Goal: Task Accomplishment & Management: Manage account settings

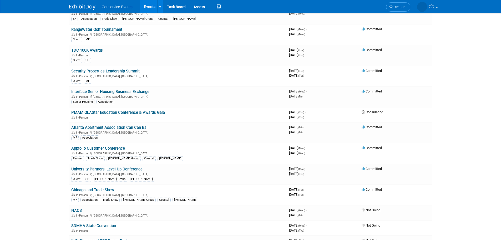
scroll to position [449, 0]
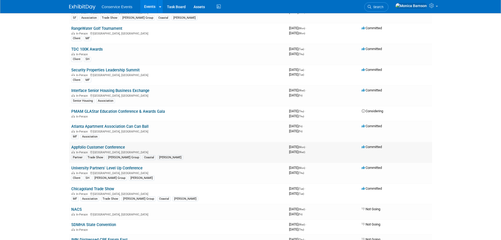
click at [114, 146] on link "Appfolio Customer Conference" at bounding box center [98, 147] width 54 height 5
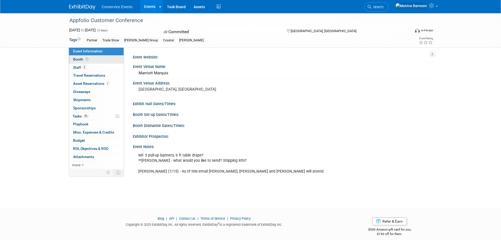
click at [92, 61] on link "Booth" at bounding box center [96, 59] width 55 height 8
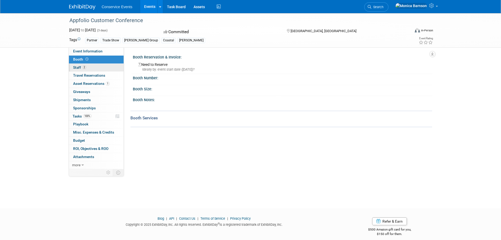
click at [76, 66] on span "Staff 2" at bounding box center [79, 67] width 13 height 4
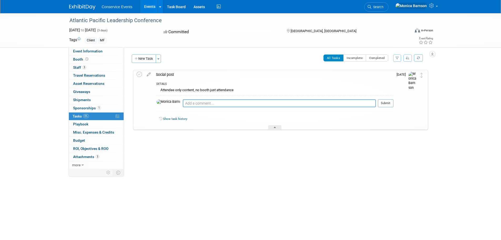
click at [103, 17] on div "Atlantic Pacific Leadership Conference" at bounding box center [235, 20] width 335 height 9
copy div "Atlantic Pacific Leadership Conference"
click at [199, 105] on textarea at bounding box center [279, 103] width 193 height 8
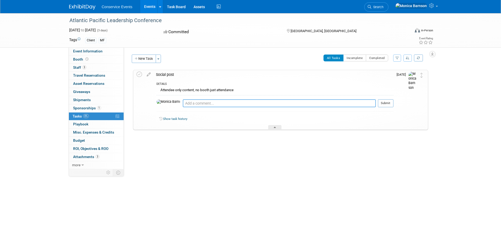
paste textarea "https://app.asana.com/1/95427078465952/project/1203127314422286/task/1211377543…"
type textarea "https://app.asana.com/1/95427078465952/project/1203127314422286/task/1211377543…"
click at [387, 104] on button "Submit" at bounding box center [386, 103] width 16 height 8
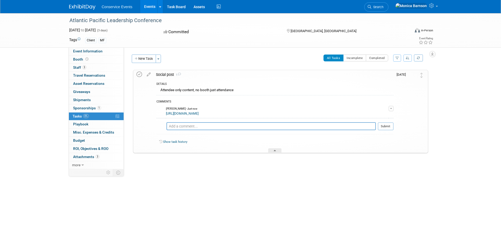
click at [140, 74] on icon at bounding box center [139, 75] width 6 height 6
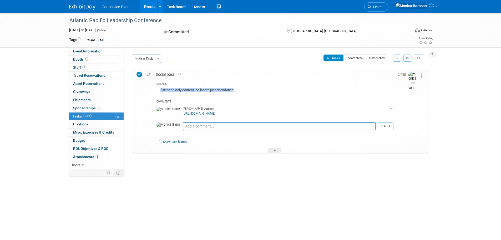
drag, startPoint x: 243, startPoint y: 90, endPoint x: 159, endPoint y: 93, distance: 84.7
click at [159, 93] on div "Attendee only content, no booth just attendance" at bounding box center [274, 90] width 237 height 8
copy div "Attendee only content, no booth just attendance"
click at [80, 66] on span "Staff 3" at bounding box center [79, 67] width 13 height 4
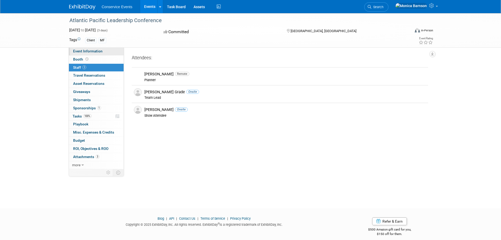
click at [85, 51] on span "Event Information" at bounding box center [87, 51] width 29 height 4
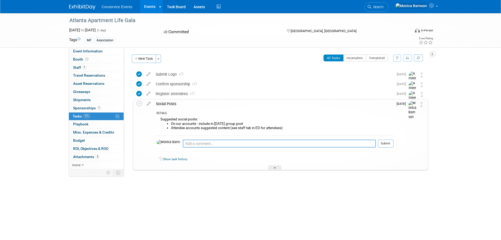
click at [107, 21] on div "Atlanta Apartment Life Gala" at bounding box center [235, 20] width 335 height 9
copy div "Atlanta Apartment Life Gala"
drag, startPoint x: 288, startPoint y: 127, endPoint x: 160, endPoint y: 117, distance: 128.4
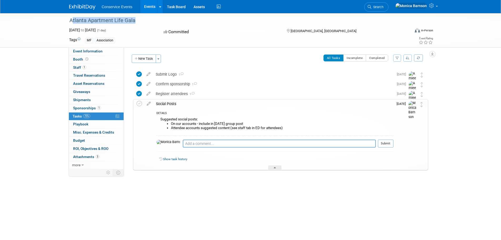
click at [160, 117] on div "Suggested social posts: On our accounts - include in Oct 1st group post Attende…" at bounding box center [274, 125] width 237 height 19
copy div "Suggested social posts: On our accounts - include in Oct 1st group post Attende…"
click at [256, 145] on textarea at bounding box center [279, 143] width 193 height 8
paste textarea "https://app.asana.com/1/95427078465952/project/1203127314422286/task/1211377543…"
type textarea "https://app.asana.com/1/95427078465952/project/1203127314422286/task/1211377543…"
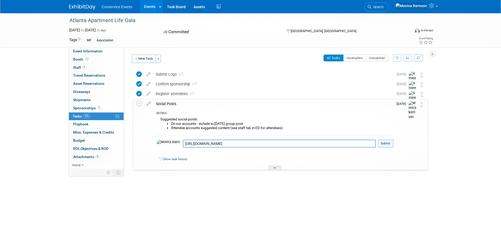
click at [384, 142] on button "Submit" at bounding box center [386, 143] width 16 height 8
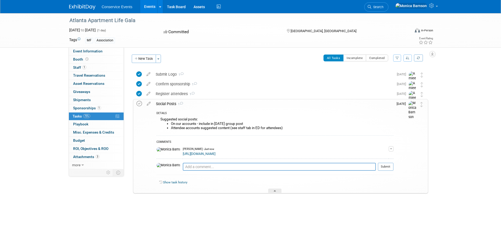
click at [142, 103] on icon at bounding box center [139, 104] width 6 height 6
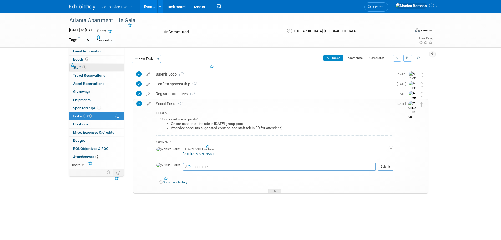
click at [85, 69] on span "1" at bounding box center [84, 67] width 4 height 4
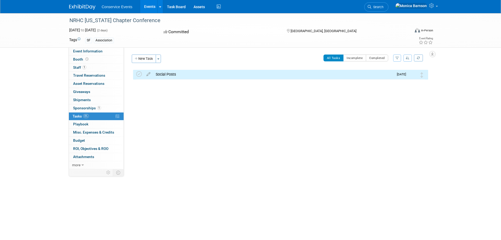
click at [100, 21] on div "NRHC [US_STATE] Chapter Conference" at bounding box center [235, 20] width 335 height 9
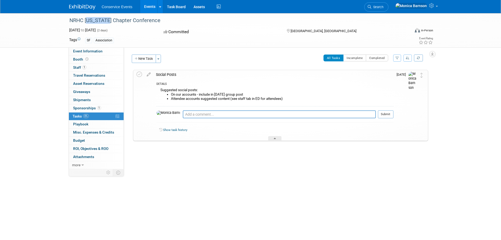
click at [100, 21] on div "NRHC [US_STATE] Chapter Conference" at bounding box center [235, 20] width 335 height 9
copy div "NRHC [US_STATE] Chapter Conference"
drag, startPoint x: 293, startPoint y: 102, endPoint x: 157, endPoint y: 91, distance: 136.1
click at [157, 91] on div "Suggested social posts: On our accounts - include in [DATE] group post Attendee…" at bounding box center [274, 95] width 237 height 19
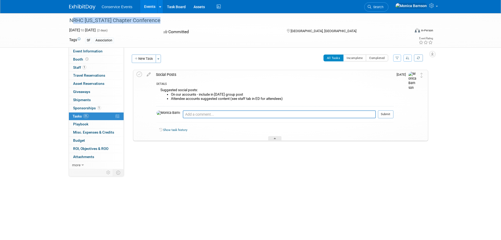
copy div "Suggested social posts: On our accounts - include in Oct 1st group post Attende…"
click at [202, 111] on textarea at bounding box center [279, 114] width 193 height 8
paste textarea "https://app.asana.com/1/95427078465952/project/1203127314422286/task/1211377544…"
type textarea "https://app.asana.com/1/95427078465952/project/1203127314422286/task/1211377544…"
click at [382, 114] on button "Submit" at bounding box center [386, 114] width 16 height 8
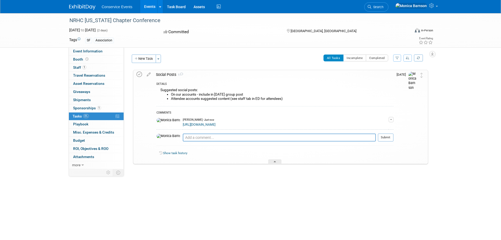
click at [141, 73] on icon at bounding box center [139, 75] width 6 height 6
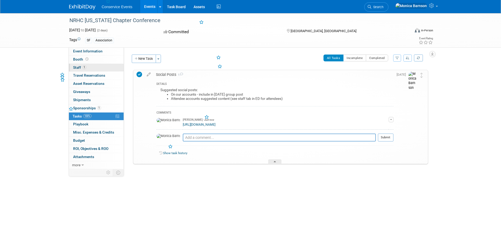
click at [82, 67] on span "Staff 1" at bounding box center [79, 67] width 13 height 4
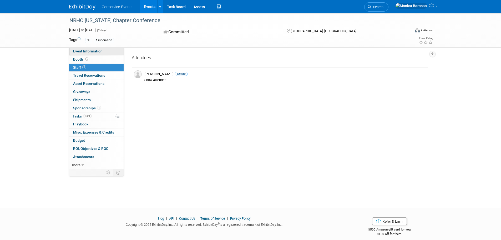
click at [82, 51] on span "Event Information" at bounding box center [87, 51] width 29 height 4
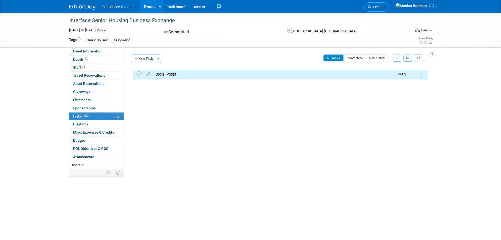
click at [111, 20] on div "Interface Senior Housing Business Exchange" at bounding box center [235, 20] width 335 height 9
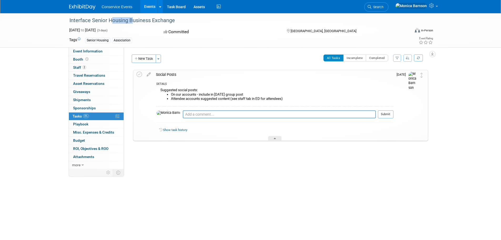
click at [111, 20] on div "Interface Senior Housing Business Exchange" at bounding box center [235, 20] width 335 height 9
copy div "Interface Senior Housing Business Exchange"
drag, startPoint x: 293, startPoint y: 98, endPoint x: 159, endPoint y: 90, distance: 134.3
click at [159, 90] on div "Suggested social posts: On our accounts - include in [DATE] group post Attendee…" at bounding box center [274, 95] width 237 height 19
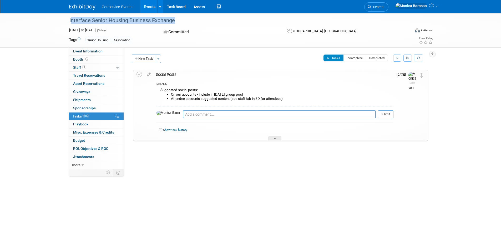
copy div "Suggested social posts: On our accounts - include in [DATE] group post Attendee…"
click at [187, 116] on textarea at bounding box center [279, 114] width 193 height 8
paste textarea "https://app.asana.com/1/95427078465952/project/1203127314422286/task/1211377544…"
type textarea "https://app.asana.com/1/95427078465952/project/1203127314422286/task/1211377544…"
click at [382, 115] on button "Submit" at bounding box center [386, 114] width 16 height 8
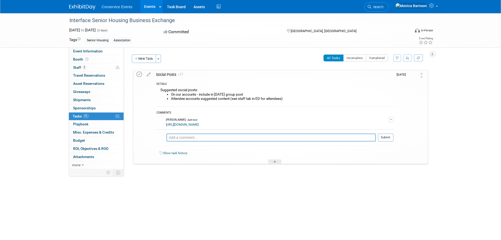
click at [137, 75] on icon at bounding box center [139, 75] width 6 height 6
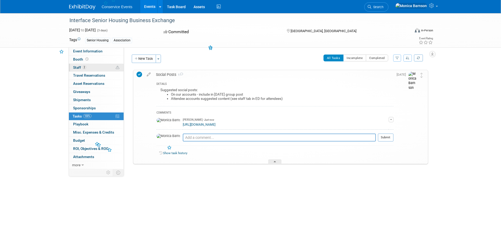
click at [99, 67] on link "2 Staff 2" at bounding box center [96, 68] width 55 height 8
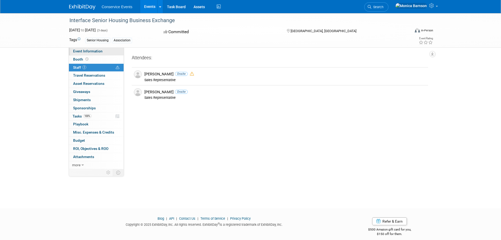
click at [85, 53] on link "Event Information" at bounding box center [96, 51] width 55 height 8
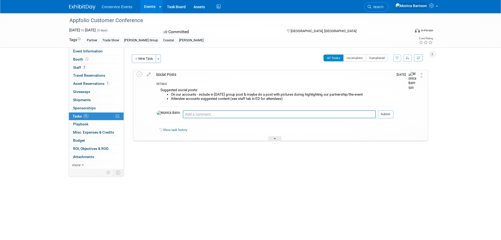
click at [120, 20] on div "Appfolio Customer Conference" at bounding box center [235, 20] width 335 height 9
copy div "Appfolio Customer Conference"
drag, startPoint x: 289, startPoint y: 98, endPoint x: 157, endPoint y: 91, distance: 132.7
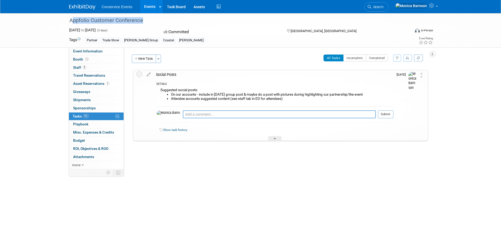
click at [157, 91] on div "Suggested social posts: On our accounts - include in Oct 1st group post & maybe…" at bounding box center [274, 95] width 237 height 19
click at [217, 94] on li "On our accounts - include in Oct 1st group post & maybe do a post with pictures…" at bounding box center [282, 94] width 222 height 4
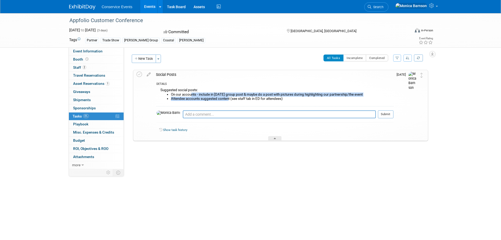
drag, startPoint x: 229, startPoint y: 98, endPoint x: 192, endPoint y: 94, distance: 36.9
click at [192, 94] on ul "On our accounts - include in Oct 1st group post & maybe do a post with pictures…" at bounding box center [276, 96] width 233 height 8
drag, startPoint x: 230, startPoint y: 99, endPoint x: 160, endPoint y: 91, distance: 70.6
click at [160, 91] on div "Suggested social posts: On our accounts - include in Oct 1st group post & maybe…" at bounding box center [274, 95] width 237 height 19
copy div "Suggested social posts: On our accounts - include in Oct 1st group post & maybe…"
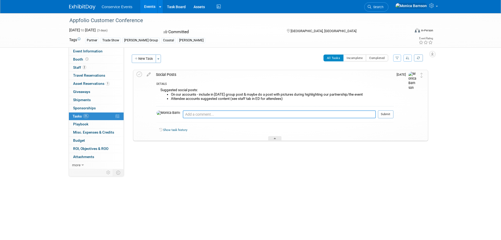
click at [190, 112] on textarea at bounding box center [279, 114] width 193 height 8
paste textarea "https://app.asana.com/1/95427078465952/project/1203127314422286/task/1211377544…"
type textarea "https://app.asana.com/1/95427078465952/project/1203127314422286/task/1211377544…"
click at [385, 115] on button "Submit" at bounding box center [386, 114] width 16 height 8
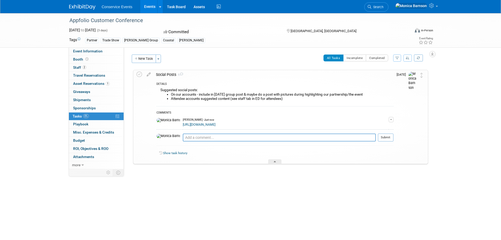
drag, startPoint x: 136, startPoint y: 74, endPoint x: 131, endPoint y: 73, distance: 4.7
click at [136, 74] on div "Social Posts 1 DETAILS Suggested social posts: On our accounts - include in Oct…" at bounding box center [280, 117] width 295 height 94
click at [102, 69] on link "2 Staff 2" at bounding box center [96, 68] width 55 height 8
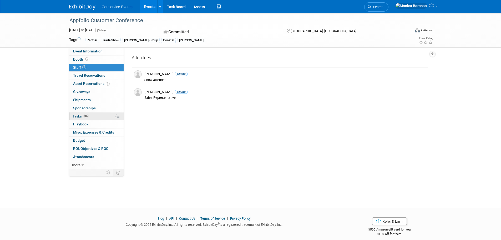
click at [94, 117] on link "0% Tasks 0%" at bounding box center [96, 116] width 55 height 8
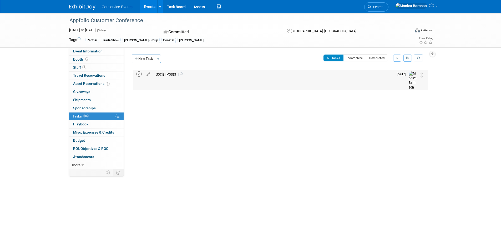
click at [136, 75] on icon at bounding box center [139, 74] width 6 height 6
click at [98, 65] on link "2 Staff 2" at bounding box center [96, 68] width 55 height 8
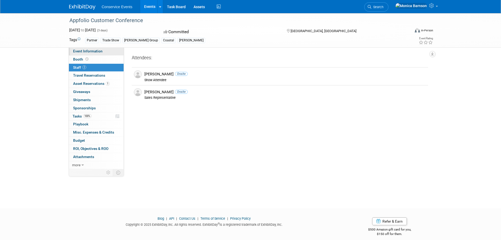
click at [91, 52] on span "Event Information" at bounding box center [87, 51] width 29 height 4
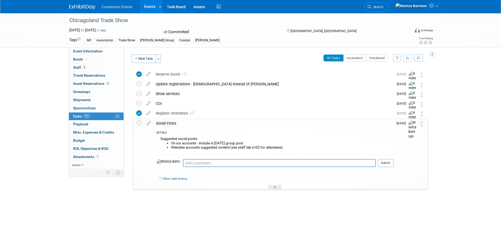
click at [79, 21] on div "Chicagoland Trade Show" at bounding box center [235, 20] width 335 height 9
copy div "Chicagoland Trade Show"
drag, startPoint x: 231, startPoint y: 148, endPoint x: 159, endPoint y: 139, distance: 72.9
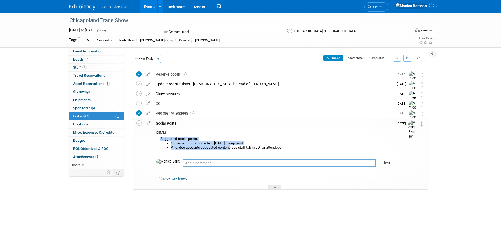
click at [159, 139] on div "Suggested social posts: On our accounts - include in [DATE] group post Attendee…" at bounding box center [274, 144] width 237 height 19
copy div "Suggested social posts: On our accounts - include in [DATE] group post Attendee…"
click at [195, 162] on textarea at bounding box center [279, 163] width 193 height 8
paste textarea "https://app.asana.com/1/95427078465952/project/1203127314422286/task/1211377544…"
type textarea "https://app.asana.com/1/95427078465952/project/1203127314422286/task/1211377544…"
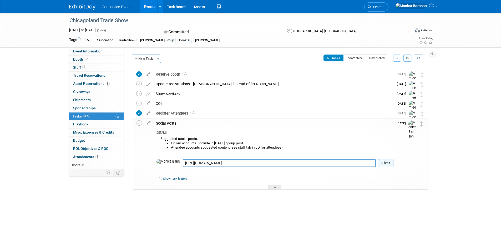
click at [389, 164] on button "Submit" at bounding box center [386, 163] width 16 height 8
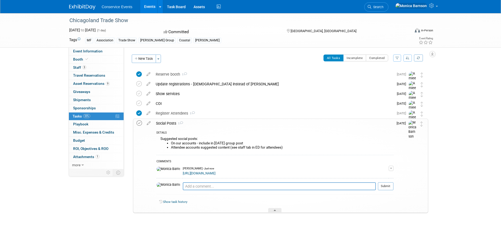
click at [140, 123] on icon at bounding box center [139, 123] width 6 height 6
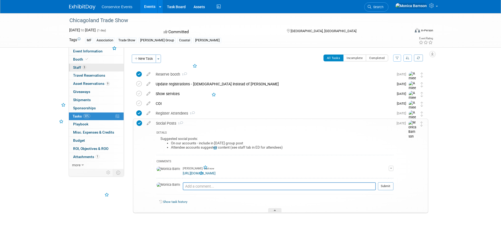
click at [95, 67] on link "3 Staff 3" at bounding box center [96, 68] width 55 height 8
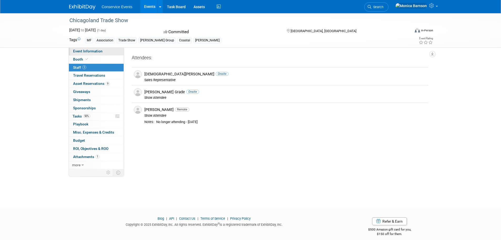
click at [91, 49] on span "Event Information" at bounding box center [87, 51] width 29 height 4
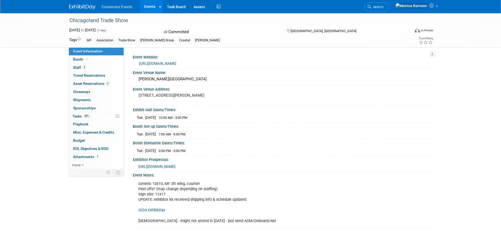
drag, startPoint x: 174, startPoint y: 102, endPoint x: 135, endPoint y: 101, distance: 38.1
click at [135, 101] on div "100 Drury Lane Oakbrook Terrace, IL 60181 United States" at bounding box center [195, 97] width 125 height 13
copy pre "[GEOGRAPHIC_DATA], [GEOGRAPHIC_DATA]"
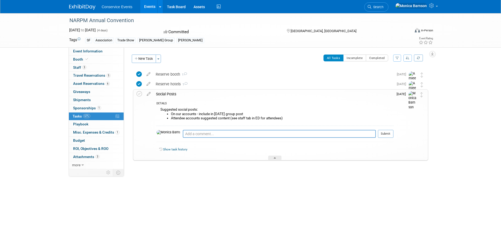
click at [104, 23] on div "NARPM Annual Convention" at bounding box center [235, 20] width 335 height 9
copy div "NARPM Annual Convention"
drag, startPoint x: 230, startPoint y: 118, endPoint x: 159, endPoint y: 111, distance: 71.6
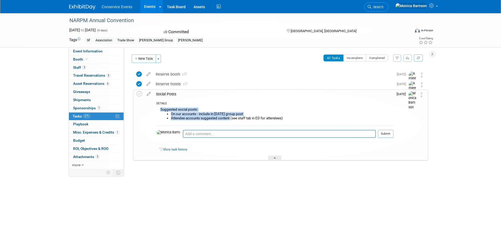
click at [159, 111] on div "Suggested social posts: On our accounts - include in [DATE] group post Attendee…" at bounding box center [274, 115] width 237 height 19
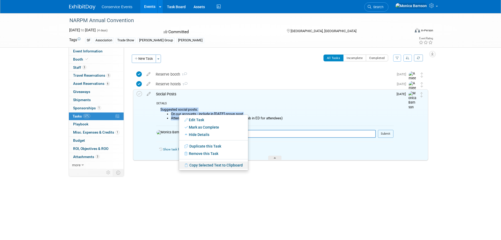
click at [196, 163] on link "Copy Selected Text to Clipboard" at bounding box center [213, 164] width 69 height 7
copy div "Suggested social posts: On our accounts - include in [DATE] group post Attendee…"
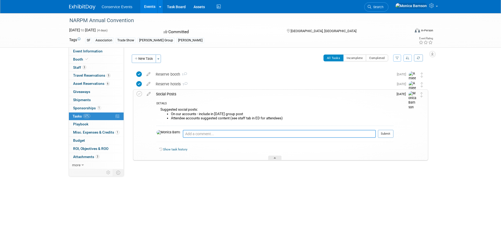
click at [185, 132] on textarea at bounding box center [279, 134] width 193 height 8
paste textarea "[URL][DOMAIN_NAME]"
type textarea "[URL][DOMAIN_NAME]"
click at [388, 133] on button "Submit" at bounding box center [386, 134] width 16 height 8
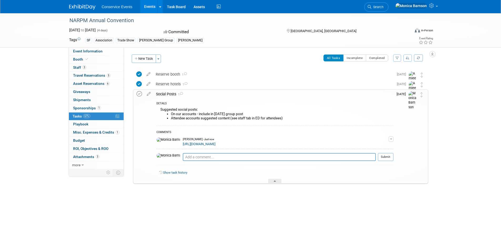
click at [139, 94] on icon at bounding box center [139, 94] width 6 height 6
click at [80, 64] on link "3 Staff 3" at bounding box center [96, 68] width 55 height 8
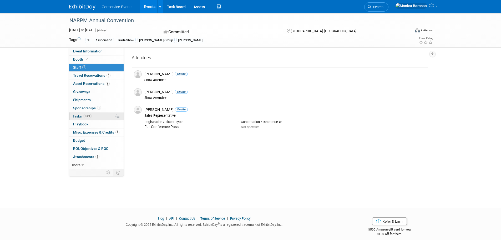
click at [99, 114] on link "100% Tasks 100%" at bounding box center [96, 116] width 55 height 8
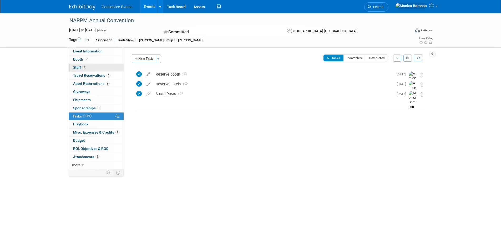
click at [86, 67] on span "3" at bounding box center [84, 67] width 4 height 4
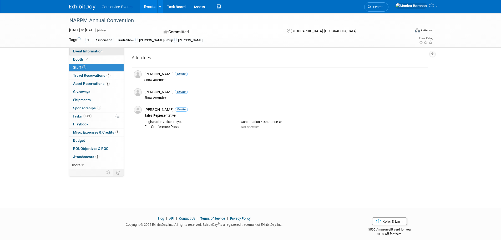
click at [87, 52] on span "Event Information" at bounding box center [87, 51] width 29 height 4
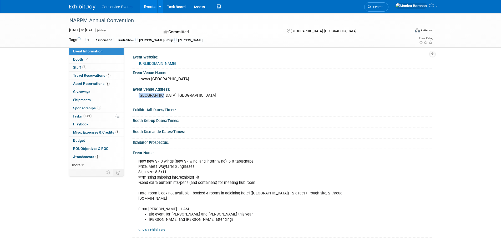
drag, startPoint x: 162, startPoint y: 95, endPoint x: 136, endPoint y: 97, distance: 26.4
click at [136, 97] on div "[GEOGRAPHIC_DATA], [GEOGRAPHIC_DATA]" at bounding box center [195, 97] width 125 height 13
copy pre "[GEOGRAPHIC_DATA], [GEOGRAPHIC_DATA]"
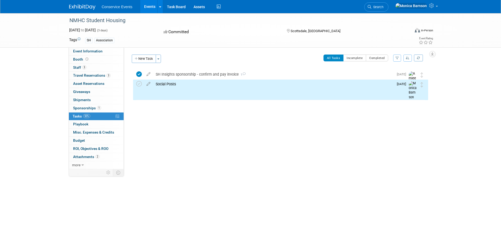
click at [113, 22] on div "NMHC Student Housing" at bounding box center [235, 20] width 335 height 9
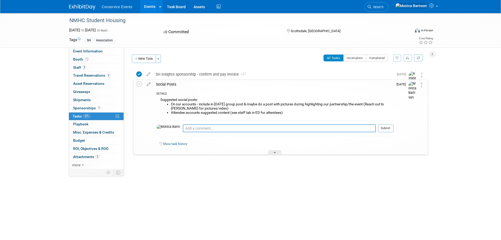
click at [113, 22] on div "NMHC Student Housing" at bounding box center [235, 20] width 335 height 9
copy div "NMHC Student Housing"
click at [108, 22] on div "NMHC Student Housing" at bounding box center [235, 20] width 335 height 9
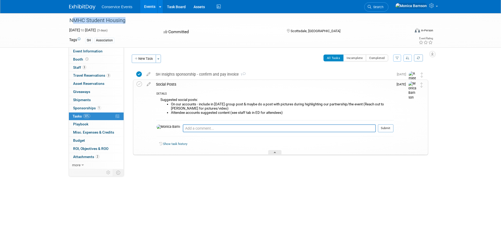
click at [108, 22] on div "NMHC Student Housing" at bounding box center [235, 20] width 335 height 9
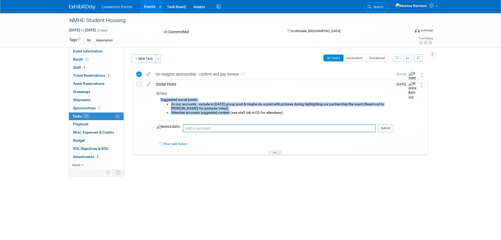
drag, startPoint x: 230, startPoint y: 113, endPoint x: 157, endPoint y: 100, distance: 73.8
click at [157, 100] on div "Suggested social posts: On our accounts - include in Oct 1st group post & maybe…" at bounding box center [274, 107] width 237 height 23
copy div "Suggested social posts: On our accounts - include in Oct 1st group post & maybe…"
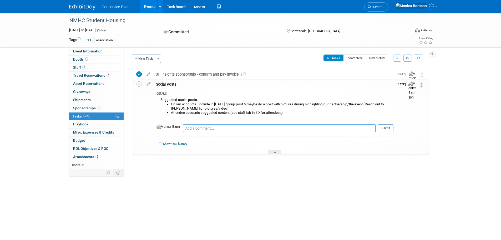
click at [193, 129] on textarea at bounding box center [279, 128] width 193 height 8
paste textarea "https://app.asana.com/1/95427078465952/project/1203127314422286/task/1211377544…"
type textarea "https://app.asana.com/1/95427078465952/project/1203127314422286/task/1211377544…"
click at [385, 128] on button "Submit" at bounding box center [386, 128] width 16 height 8
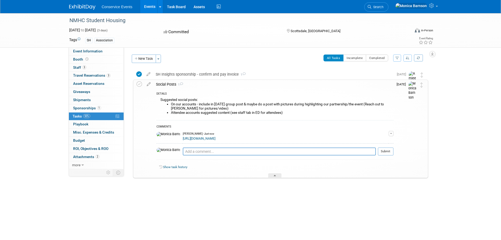
drag, startPoint x: 141, startPoint y: 83, endPoint x: 134, endPoint y: 83, distance: 6.6
click at [141, 83] on icon at bounding box center [139, 84] width 6 height 6
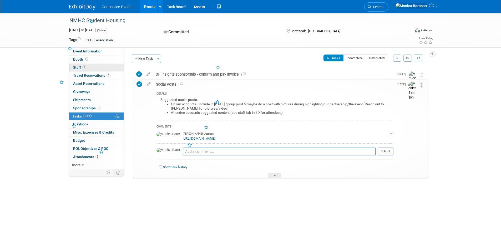
click at [93, 69] on link "3 Staff 3" at bounding box center [96, 68] width 55 height 8
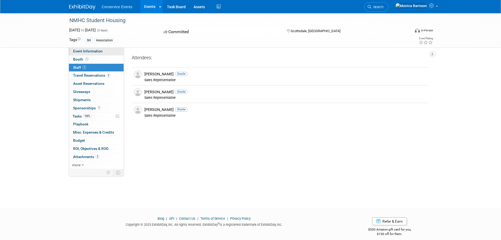
click at [80, 49] on span "Event Information" at bounding box center [87, 51] width 29 height 4
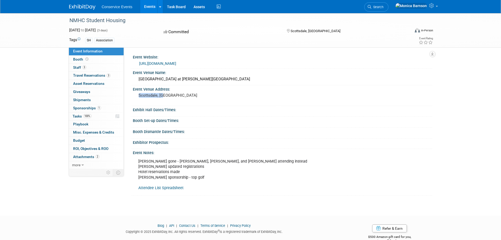
drag, startPoint x: 173, startPoint y: 94, endPoint x: 134, endPoint y: 96, distance: 39.2
click at [134, 96] on div "Scottsdale, [GEOGRAPHIC_DATA]" at bounding box center [195, 97] width 125 height 13
copy pre "Scottsdale, [GEOGRAPHIC_DATA]"
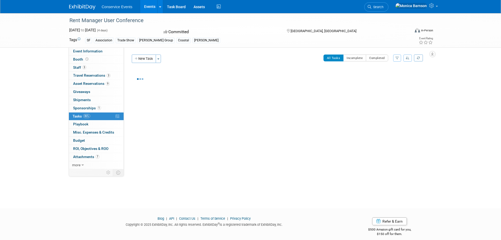
click at [109, 21] on div "Rent Manager User Conference" at bounding box center [235, 20] width 335 height 9
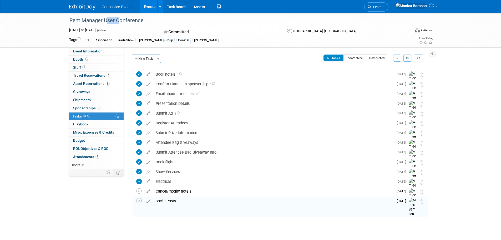
click at [109, 21] on div "Rent Manager User Conference" at bounding box center [235, 20] width 335 height 9
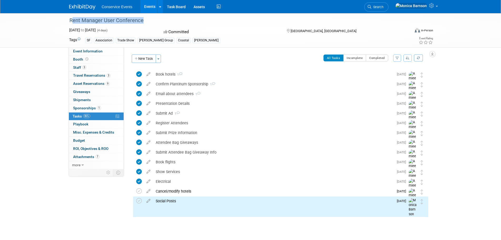
click at [109, 21] on div "Rent Manager User Conference" at bounding box center [235, 20] width 335 height 9
copy div "Rent Manager User Conference"
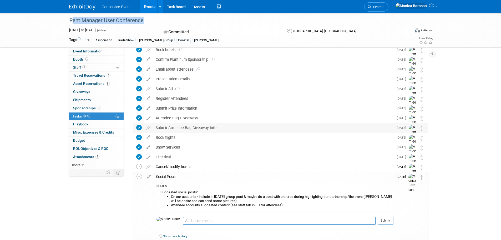
scroll to position [53, 0]
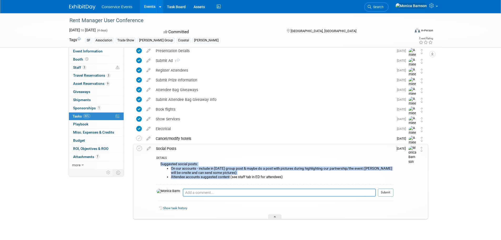
drag, startPoint x: 230, startPoint y: 177, endPoint x: 159, endPoint y: 165, distance: 72.2
click at [159, 165] on div "Suggested social posts: On our accounts - include in Oct 1st group post & maybe…" at bounding box center [274, 171] width 237 height 23
copy div "Suggested social posts: On our accounts - include in Oct 1st group post & maybe…"
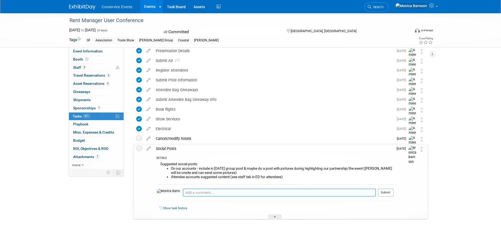
click at [233, 189] on textarea at bounding box center [279, 192] width 193 height 8
paste textarea "https://app.asana.com/1/95427078465952/project/1203127314422286/task/1211377544…"
type textarea "https://app.asana.com/1/95427078465952/project/1203127314422286/task/1211377544…"
click at [385, 191] on button "Submit" at bounding box center [386, 192] width 16 height 8
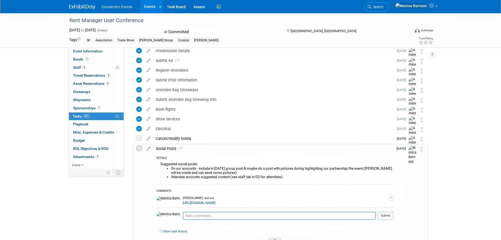
click at [139, 148] on icon at bounding box center [139, 148] width 6 height 6
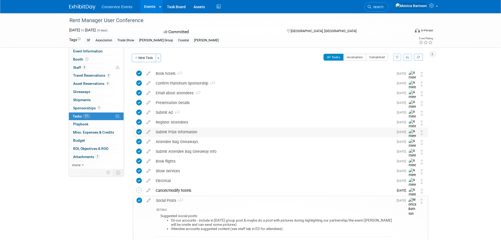
scroll to position [0, 0]
click at [91, 68] on link "3 Staff 3" at bounding box center [96, 68] width 55 height 8
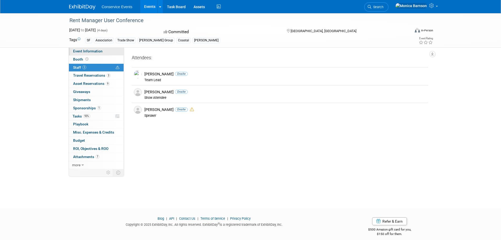
click at [95, 50] on span "Event Information" at bounding box center [87, 51] width 29 height 4
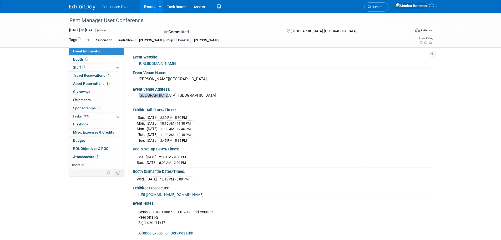
drag, startPoint x: 168, startPoint y: 106, endPoint x: 138, endPoint y: 106, distance: 30.5
click at [138, 104] on div "[GEOGRAPHIC_DATA], [GEOGRAPHIC_DATA]" at bounding box center [195, 97] width 117 height 12
copy pre "[GEOGRAPHIC_DATA], [GEOGRAPHIC_DATA]"
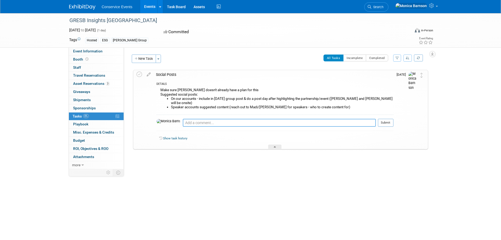
click at [208, 120] on textarea at bounding box center [279, 123] width 193 height 8
paste textarea "[URL][DOMAIN_NAME]"
type textarea "[URL][DOMAIN_NAME]"
click at [387, 119] on button "Submit" at bounding box center [386, 123] width 16 height 8
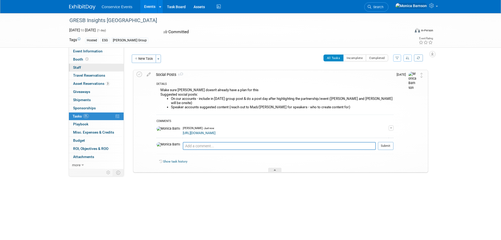
click at [99, 65] on link "0 Staff 0" at bounding box center [96, 68] width 55 height 8
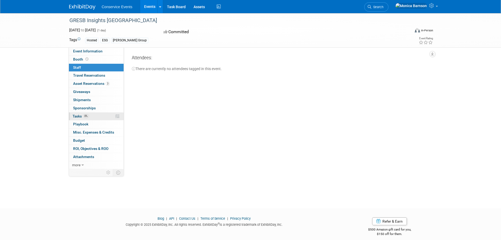
click at [91, 114] on link "0% Tasks 0%" at bounding box center [96, 116] width 55 height 8
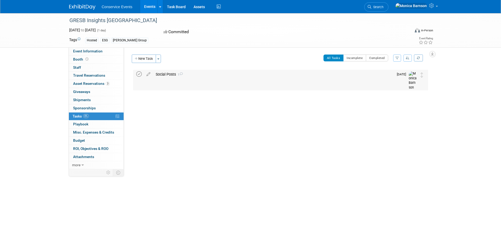
click at [136, 73] on icon at bounding box center [139, 74] width 6 height 6
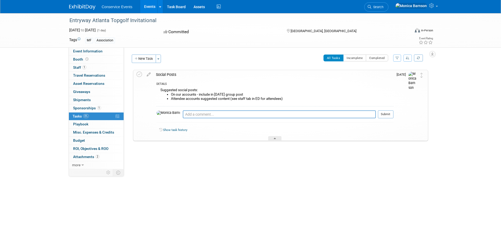
click at [129, 23] on div "Entryway Atlanta Topgolf Invitational" at bounding box center [235, 20] width 335 height 9
copy div "Entryway Atlanta Topgolf Invitational"
drag, startPoint x: 231, startPoint y: 100, endPoint x: 159, endPoint y: 91, distance: 72.0
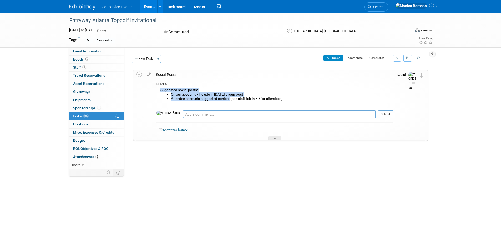
click at [159, 91] on div "Suggested social posts: On our accounts - include in [DATE] group post Attendee…" at bounding box center [274, 95] width 237 height 19
copy div "Suggested social posts: On our accounts - include in [DATE] group post Attendee…"
click at [200, 112] on textarea at bounding box center [279, 114] width 193 height 8
paste textarea "Suggested social posts: On our accounts - include in [DATE] group post Attendee…"
type textarea "Suggested social posts: On our accounts - include in [DATE] group post Attendee…"
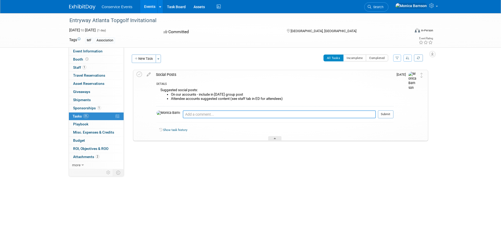
click at [203, 111] on textarea at bounding box center [279, 114] width 193 height 8
paste textarea "https://app.asana.com/1/95427078465952/project/1203127314422286/task/1211386643…"
type textarea "https://app.asana.com/1/95427078465952/project/1203127314422286/task/1211386643…"
click at [389, 117] on button "Submit" at bounding box center [386, 114] width 16 height 8
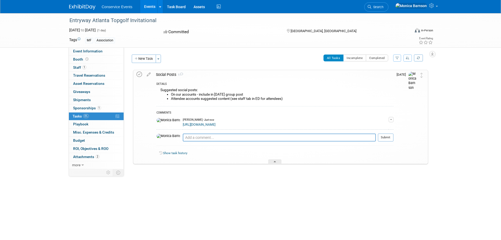
click at [138, 74] on icon at bounding box center [139, 75] width 6 height 6
click at [92, 69] on link "1 Staff 1" at bounding box center [96, 68] width 55 height 8
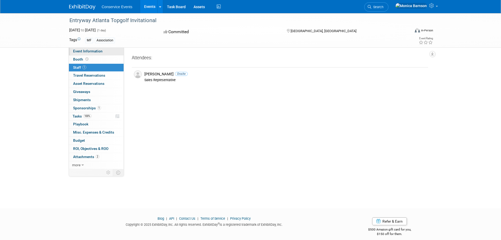
click at [86, 51] on span "Event Information" at bounding box center [87, 51] width 29 height 4
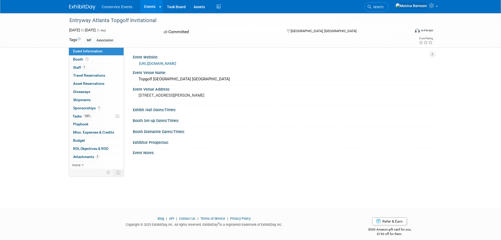
drag, startPoint x: 226, startPoint y: 96, endPoint x: 243, endPoint y: 97, distance: 17.9
click at [243, 97] on pre "1600 Ellsworth Industrial Boulevard Northwest, Atlanta, GA" at bounding box center [195, 95] width 113 height 5
copy pre "[GEOGRAPHIC_DATA], [GEOGRAPHIC_DATA]"
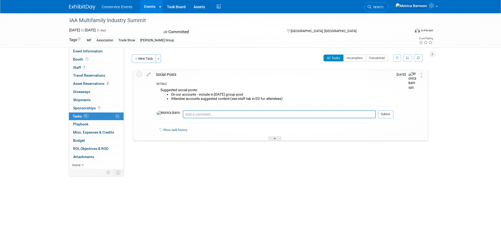
click at [103, 18] on div "IAA Multifamily Industry Summit" at bounding box center [235, 20] width 335 height 9
copy div "IAA Multifamily Industry Summit"
click at [215, 115] on textarea at bounding box center [279, 114] width 193 height 8
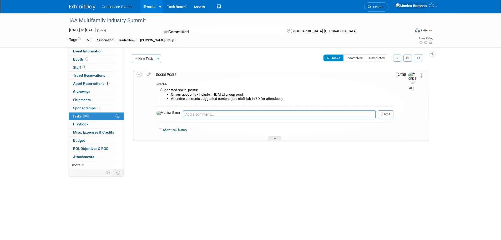
paste textarea "[URL][DOMAIN_NAME]"
type textarea "[URL][DOMAIN_NAME]"
drag, startPoint x: 388, startPoint y: 114, endPoint x: 382, endPoint y: 114, distance: 5.8
click at [388, 114] on button "Submit" at bounding box center [386, 114] width 16 height 8
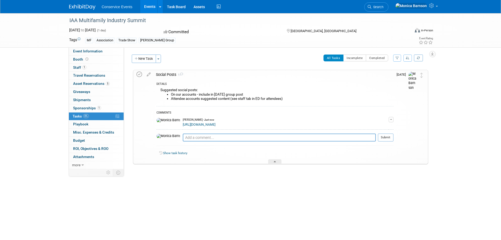
click at [140, 74] on icon at bounding box center [139, 75] width 6 height 6
drag, startPoint x: 231, startPoint y: 99, endPoint x: 160, endPoint y: 90, distance: 70.9
click at [160, 90] on div "Suggested social posts: On our accounts - include in [DATE] group post Attendee…" at bounding box center [274, 95] width 237 height 19
copy div "Suggested social posts: On our accounts - include in [DATE] group post Attendee…"
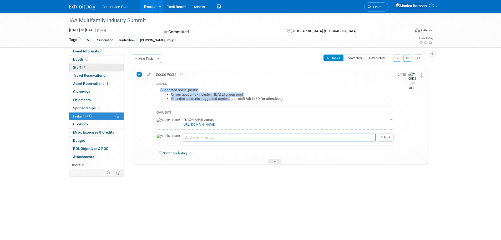
click at [93, 65] on link "1 Staff 1" at bounding box center [96, 68] width 55 height 8
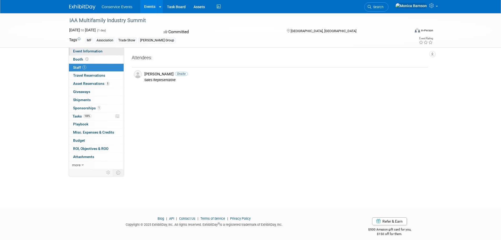
click at [91, 50] on span "Event Information" at bounding box center [87, 51] width 29 height 4
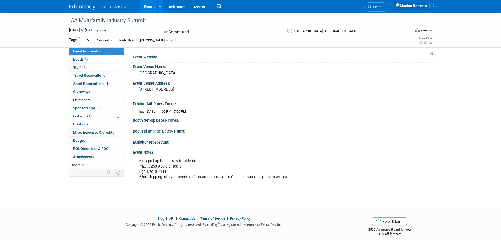
drag, startPoint x: 191, startPoint y: 89, endPoint x: 218, endPoint y: 89, distance: 26.8
click at [218, 89] on pre "[STREET_ADDRESS]" at bounding box center [195, 89] width 113 height 5
click at [193, 91] on pre "3645 River Crossing Parkway Indianapolis, IN 46240 United States" at bounding box center [195, 89] width 113 height 5
drag, startPoint x: 191, startPoint y: 89, endPoint x: 218, endPoint y: 90, distance: 27.6
click at [218, 90] on pre "3645 River Crossing Parkway Indianapolis, IN 46240 United States" at bounding box center [195, 89] width 113 height 5
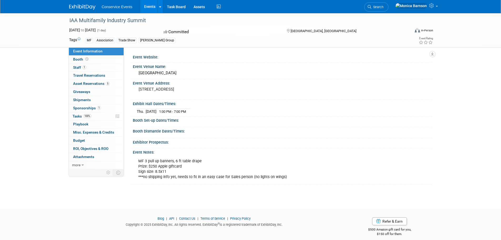
copy pre "[GEOGRAPHIC_DATA], [GEOGRAPHIC_DATA]"
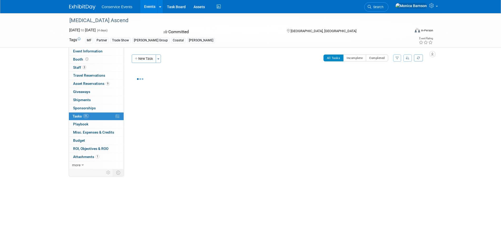
click at [92, 19] on div "[MEDICAL_DATA] Ascend" at bounding box center [235, 20] width 335 height 9
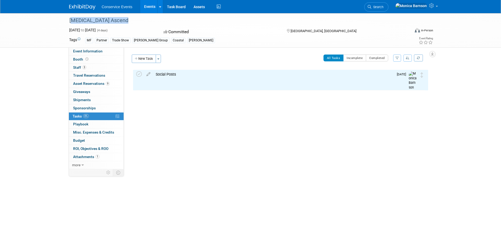
click at [92, 19] on div "[MEDICAL_DATA] Ascend" at bounding box center [235, 20] width 335 height 9
copy div "[MEDICAL_DATA] Ascend"
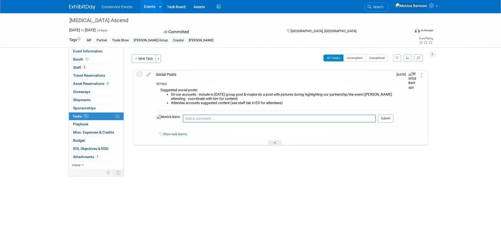
click at [237, 115] on textarea at bounding box center [279, 118] width 193 height 8
paste textarea "https://app.asana.com/1/95427078465952/project/1203127314422286/task/1211386649…"
type textarea "https://app.asana.com/1/95427078465952/project/1203127314422286/task/1211386649…"
click at [388, 119] on button "Submit" at bounding box center [386, 118] width 16 height 8
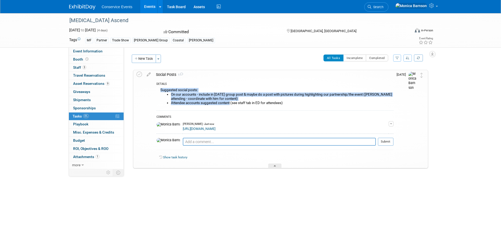
drag, startPoint x: 231, startPoint y: 103, endPoint x: 159, endPoint y: 91, distance: 72.4
click at [159, 91] on div "Suggested social posts: On our accounts - include in Oct 1st group post & maybe…" at bounding box center [274, 97] width 237 height 23
copy div "Suggested social posts: On our accounts - include in Oct 1st group post & maybe…"
click at [138, 74] on icon at bounding box center [139, 75] width 6 height 6
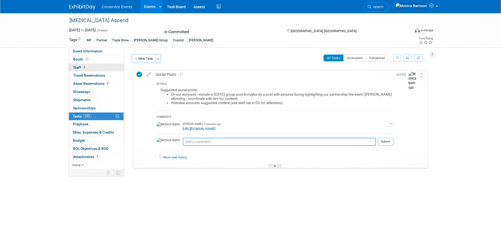
click at [88, 69] on link "3 Staff 3" at bounding box center [96, 68] width 55 height 8
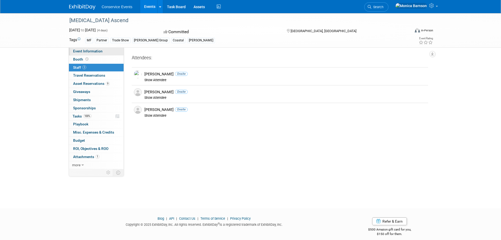
click at [84, 53] on span "Event Information" at bounding box center [87, 51] width 29 height 4
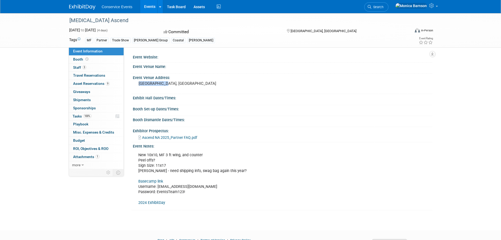
drag, startPoint x: 162, startPoint y: 84, endPoint x: 139, endPoint y: 86, distance: 23.7
click at [139, 86] on div "[GEOGRAPHIC_DATA], [GEOGRAPHIC_DATA]" at bounding box center [195, 86] width 117 height 12
copy pre "[GEOGRAPHIC_DATA], [GEOGRAPHIC_DATA]"
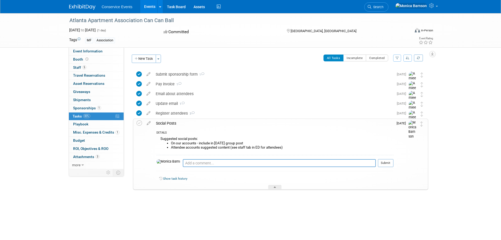
click at [91, 20] on div "Atlanta Apartment Association Can Can Ball" at bounding box center [235, 20] width 335 height 9
copy div "Atlanta Apartment Association Can Can Ball"
click at [248, 160] on textarea at bounding box center [279, 163] width 193 height 8
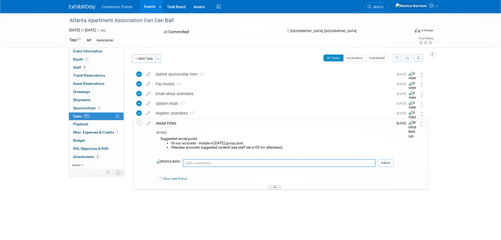
paste textarea "[URL][DOMAIN_NAME]"
type textarea "[URL][DOMAIN_NAME]"
click at [386, 163] on button "Submit" at bounding box center [386, 163] width 16 height 8
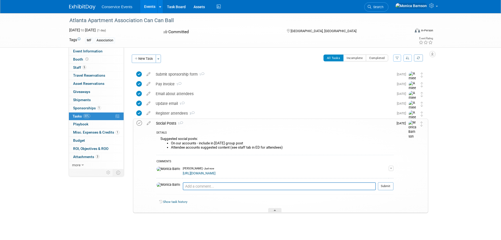
click at [140, 121] on icon at bounding box center [139, 123] width 6 height 6
drag, startPoint x: 230, startPoint y: 147, endPoint x: 160, endPoint y: 140, distance: 70.8
click at [160, 140] on div "Suggested social posts: On our accounts - include in [DATE] group post Attendee…" at bounding box center [274, 144] width 237 height 19
copy div "Suggested social posts: On our accounts - include in [DATE] group post Attendee…"
drag, startPoint x: 91, startPoint y: 68, endPoint x: 93, endPoint y: 24, distance: 43.4
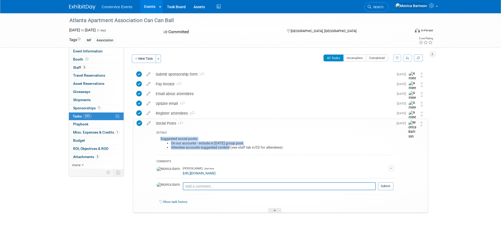
click at [91, 68] on link "5 Staff 5" at bounding box center [96, 68] width 55 height 8
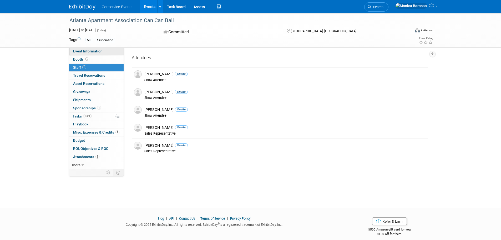
click at [83, 52] on span "Event Information" at bounding box center [87, 51] width 29 height 4
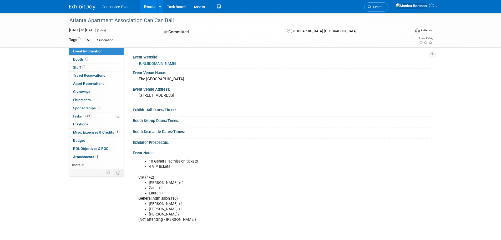
drag, startPoint x: 180, startPoint y: 96, endPoint x: 198, endPoint y: 95, distance: 18.5
click at [198, 95] on pre "[STREET_ADDRESS]" at bounding box center [195, 95] width 113 height 5
copy pre "[GEOGRAPHIC_DATA], [GEOGRAPHIC_DATA]"
